Goal: Information Seeking & Learning: Understand process/instructions

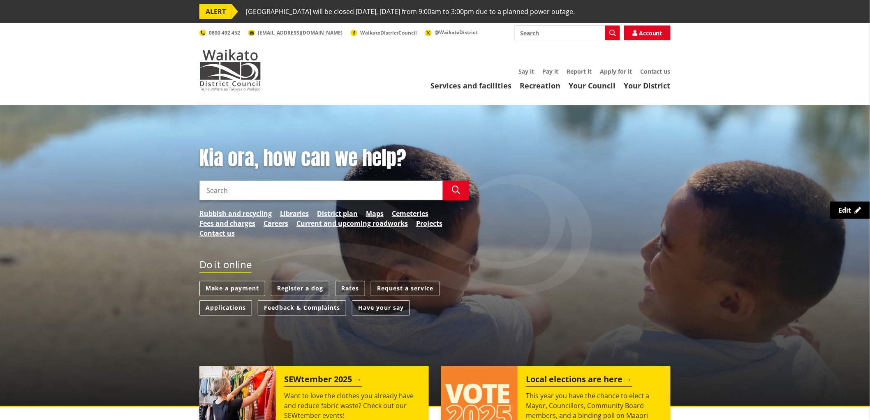
click at [269, 190] on input "Search" at bounding box center [320, 190] width 243 height 20
click at [597, 88] on header "Toggle search Toggle navigation Services and facilities Recreation Your Council…" at bounding box center [435, 64] width 870 height 82
click at [599, 88] on link "Your Council" at bounding box center [592, 86] width 47 height 10
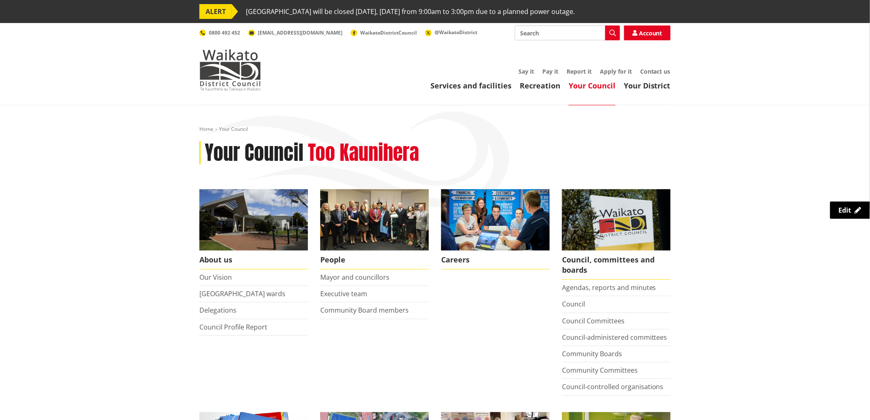
click at [572, 32] on input "Search" at bounding box center [567, 32] width 105 height 15
type input "r"
click at [610, 70] on link "Apply for it" at bounding box center [616, 71] width 32 height 8
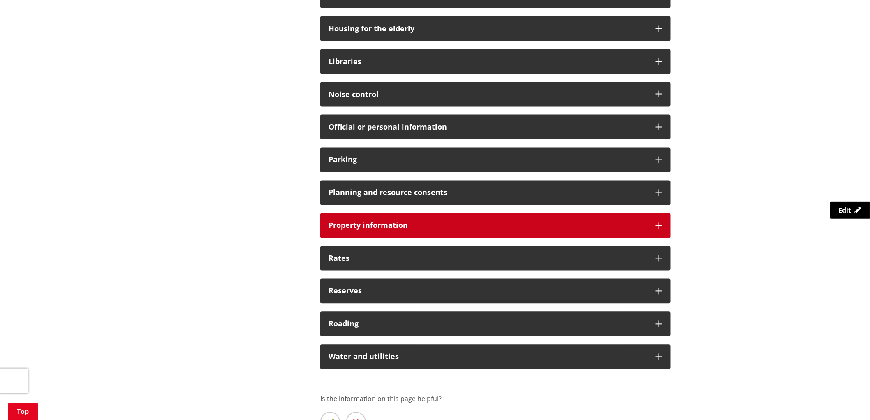
scroll to position [548, 0]
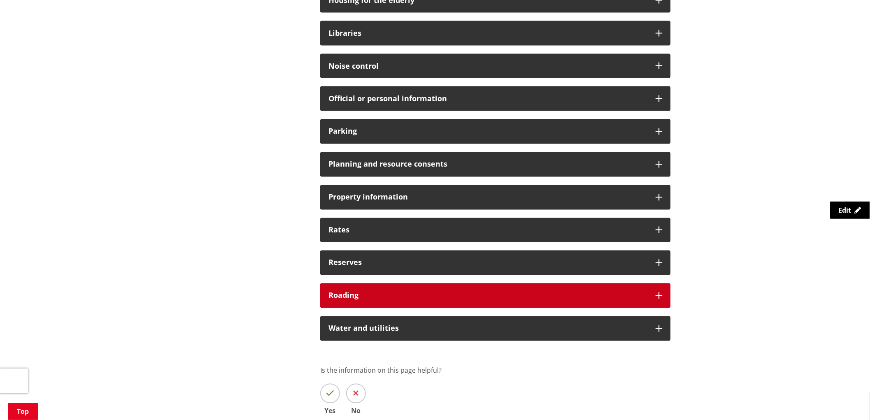
click at [347, 293] on h3 "Roading" at bounding box center [488, 296] width 319 height 8
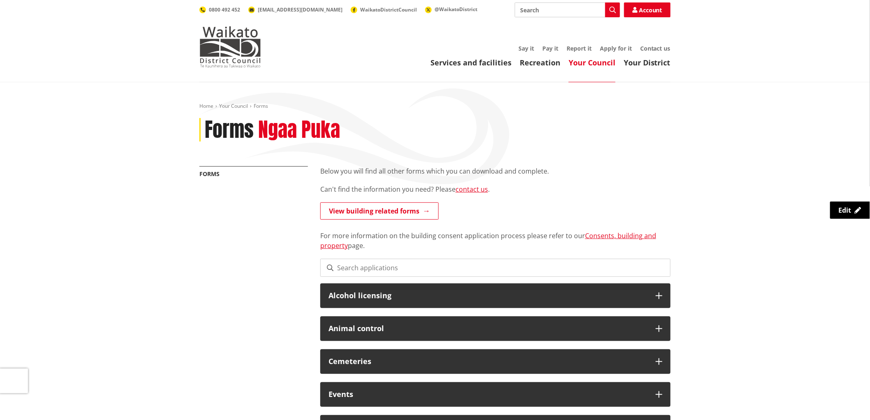
scroll to position [0, 0]
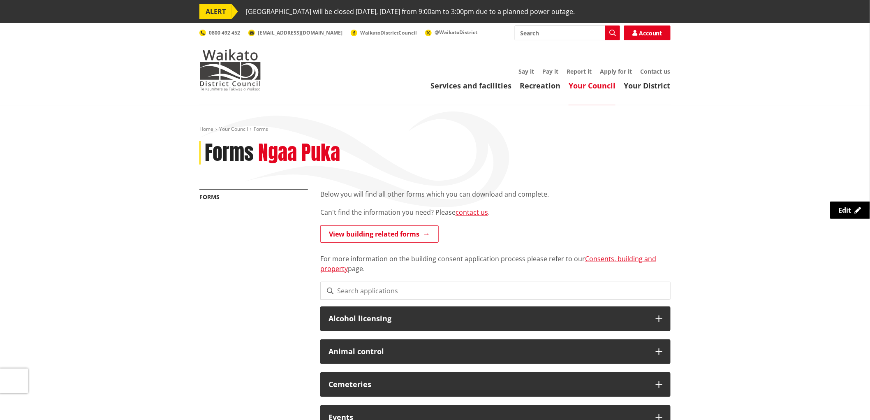
click at [537, 38] on input "Search" at bounding box center [567, 32] width 105 height 15
type input "traffic management"
click at [617, 35] on button "Search" at bounding box center [612, 32] width 15 height 15
click at [613, 34] on icon "button" at bounding box center [612, 33] width 7 height 7
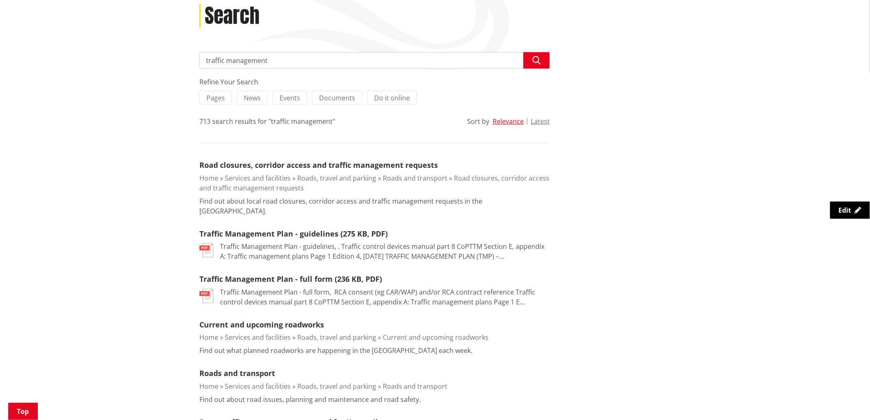
scroll to position [183, 0]
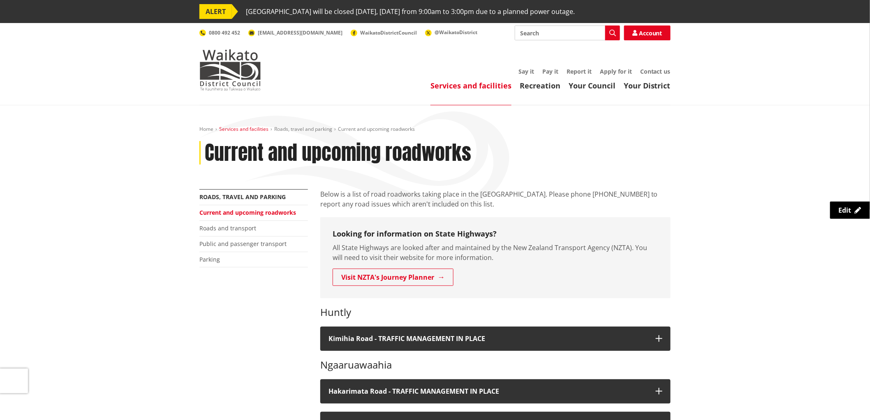
click at [257, 129] on link "Services and facilities" at bounding box center [243, 128] width 49 height 7
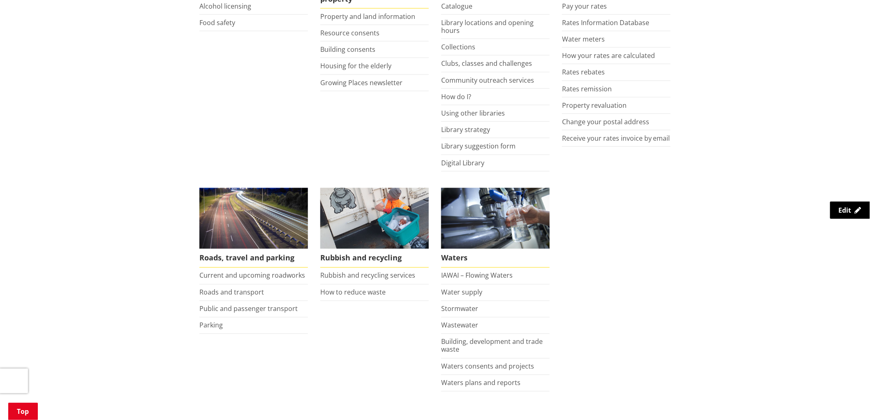
scroll to position [502, 0]
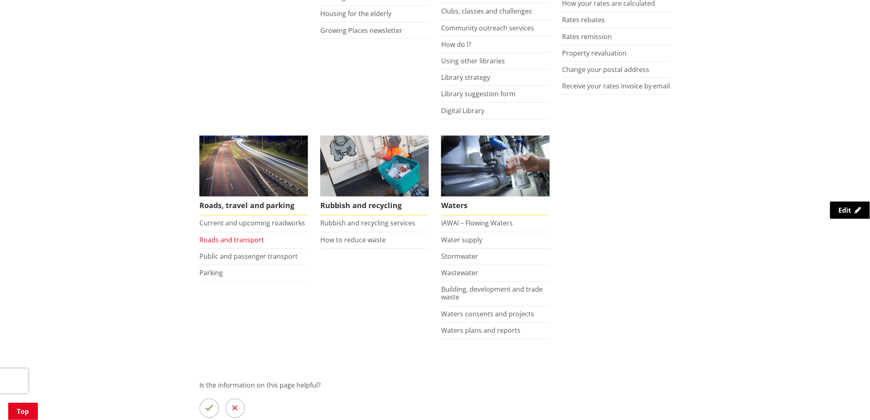
click at [226, 240] on link "Roads and transport" at bounding box center [231, 240] width 65 height 9
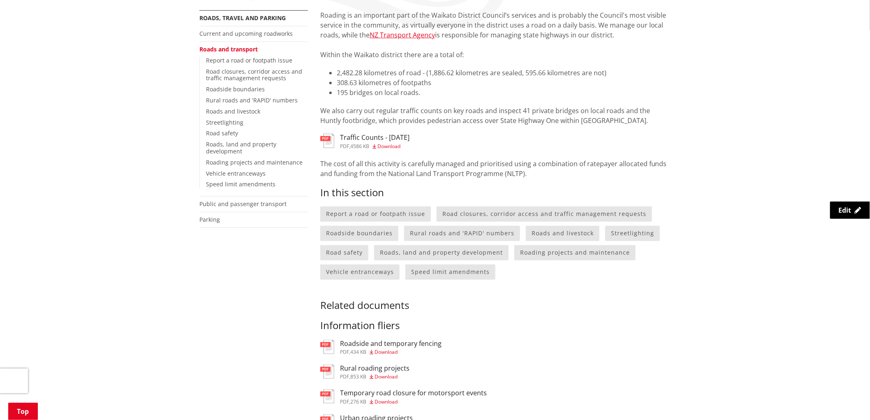
scroll to position [183, 0]
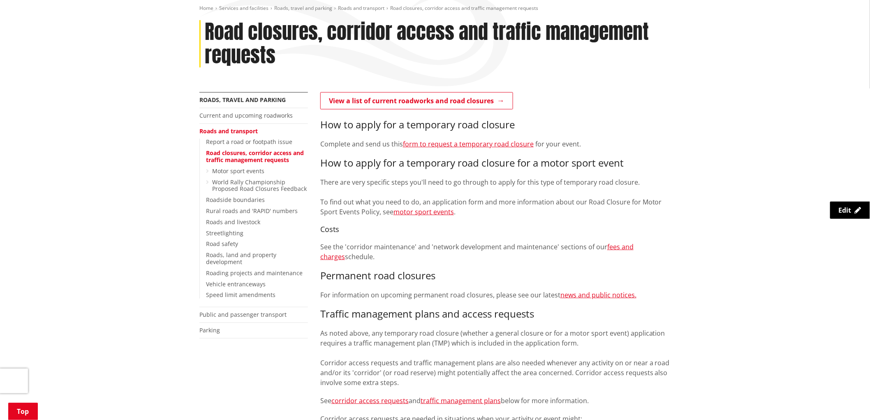
scroll to position [46, 0]
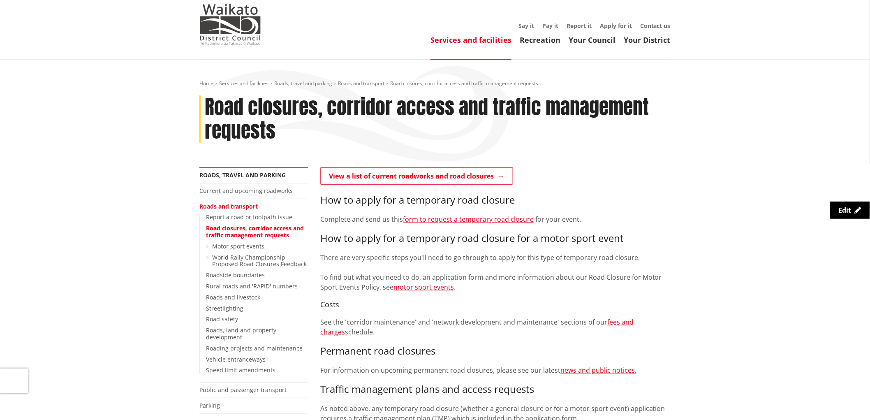
drag, startPoint x: 477, startPoint y: 224, endPoint x: 456, endPoint y: 158, distance: 68.5
click at [456, 158] on div "Home Services and facilities Roads, travel and parking Roads and transport Road…" at bounding box center [435, 123] width 484 height 87
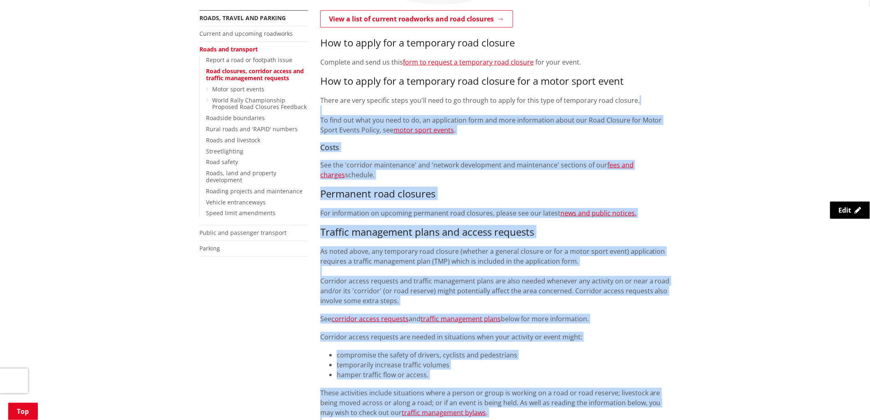
scroll to position [183, 0]
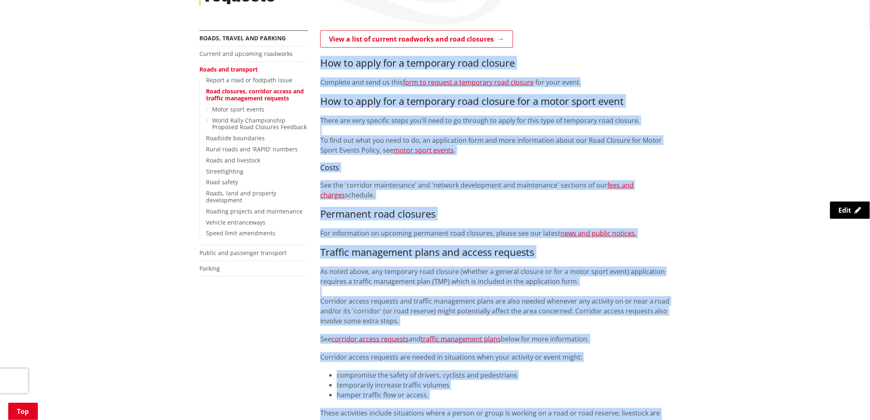
drag, startPoint x: 668, startPoint y: 170, endPoint x: 324, endPoint y: 63, distance: 360.9
copy div "How to apply for a temporary road closure Complete and send us this form to req…"
click at [662, 142] on p "There are very specific steps you'll need to go through to apply for this type …" at bounding box center [495, 135] width 350 height 39
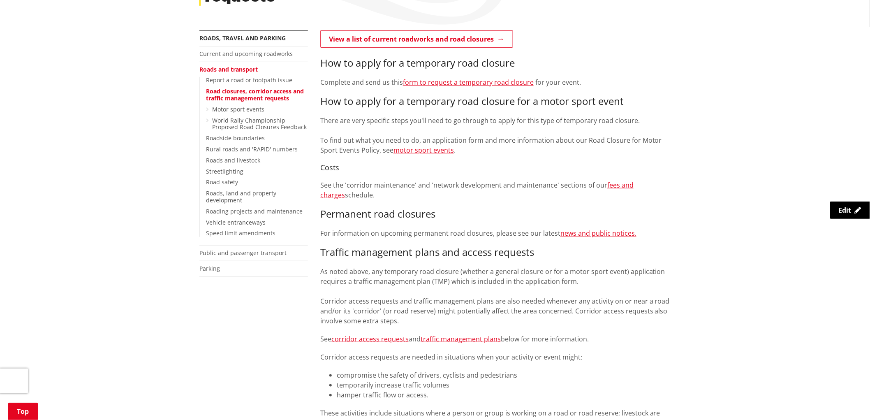
drag, startPoint x: 682, startPoint y: 99, endPoint x: 484, endPoint y: 212, distance: 228.4
click at [484, 212] on h3 "Permanent road closures" at bounding box center [495, 214] width 350 height 12
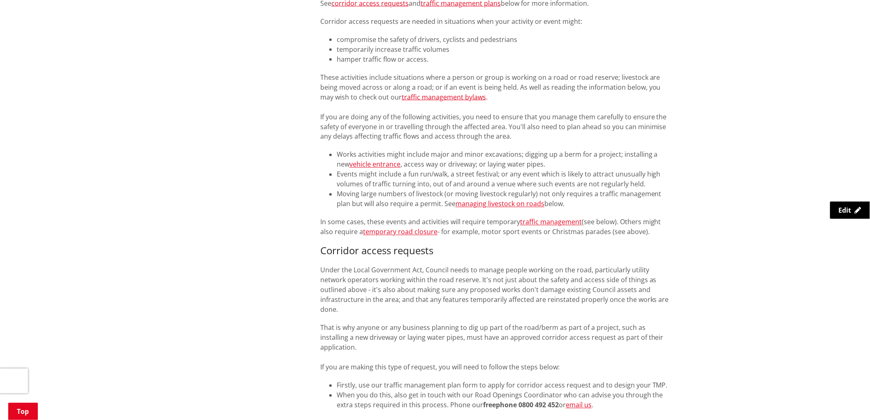
scroll to position [548, 0]
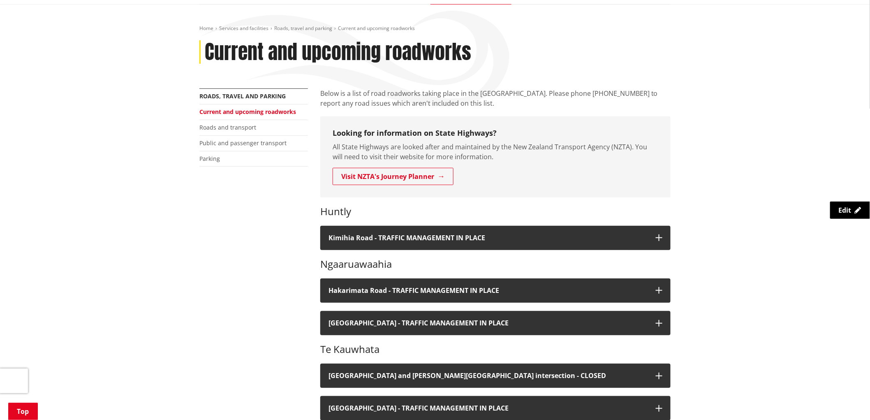
scroll to position [91, 0]
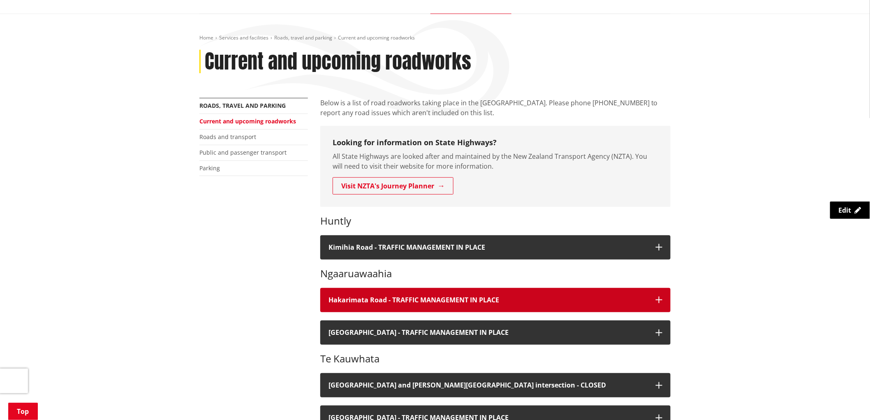
click at [511, 303] on h4 "Hakarimata Road - TRAFFIC MANAGEMENT IN PLACE" at bounding box center [488, 300] width 319 height 8
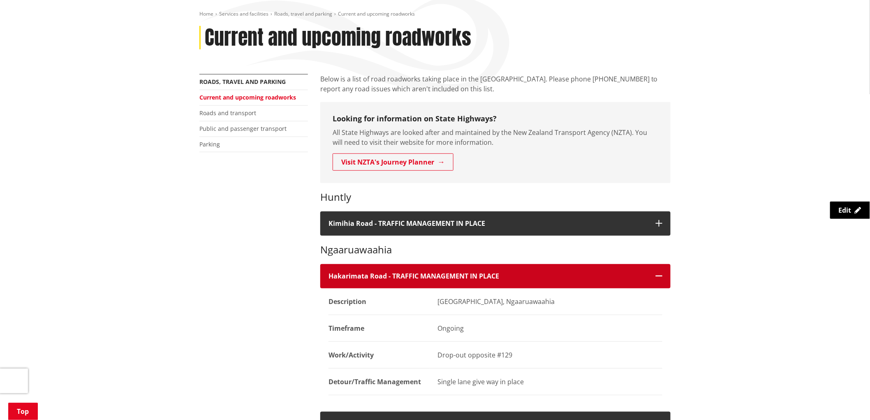
scroll to position [137, 0]
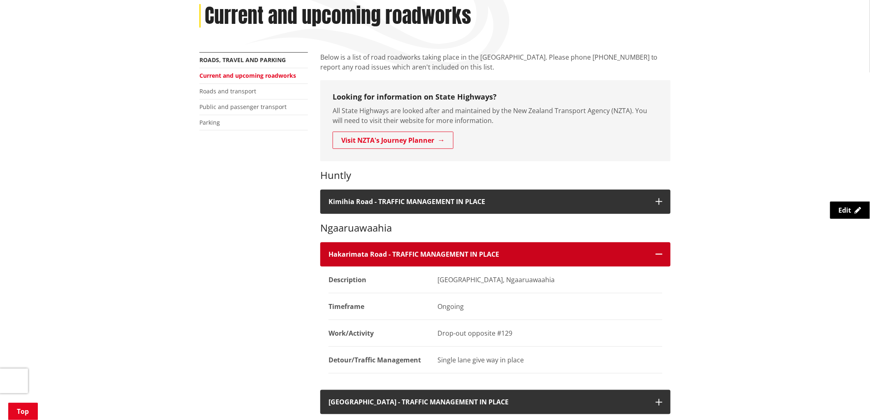
click at [488, 259] on button "Hakarimata Road - TRAFFIC MANAGEMENT IN PLACE" at bounding box center [495, 254] width 350 height 24
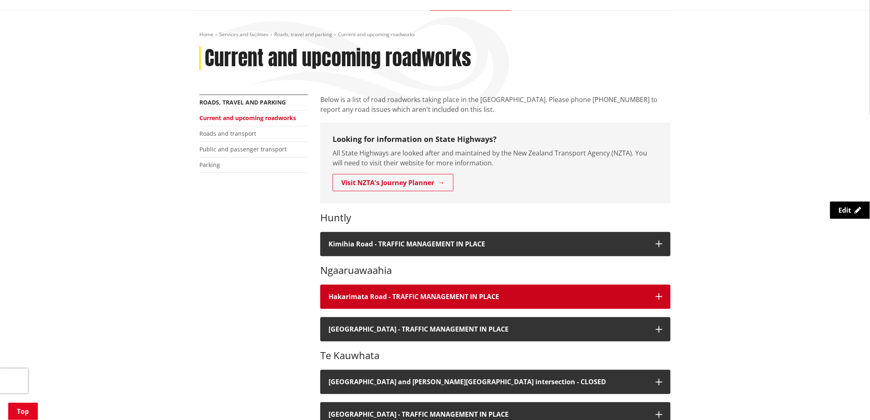
scroll to position [91, 0]
